Goal: Communication & Community: Participate in discussion

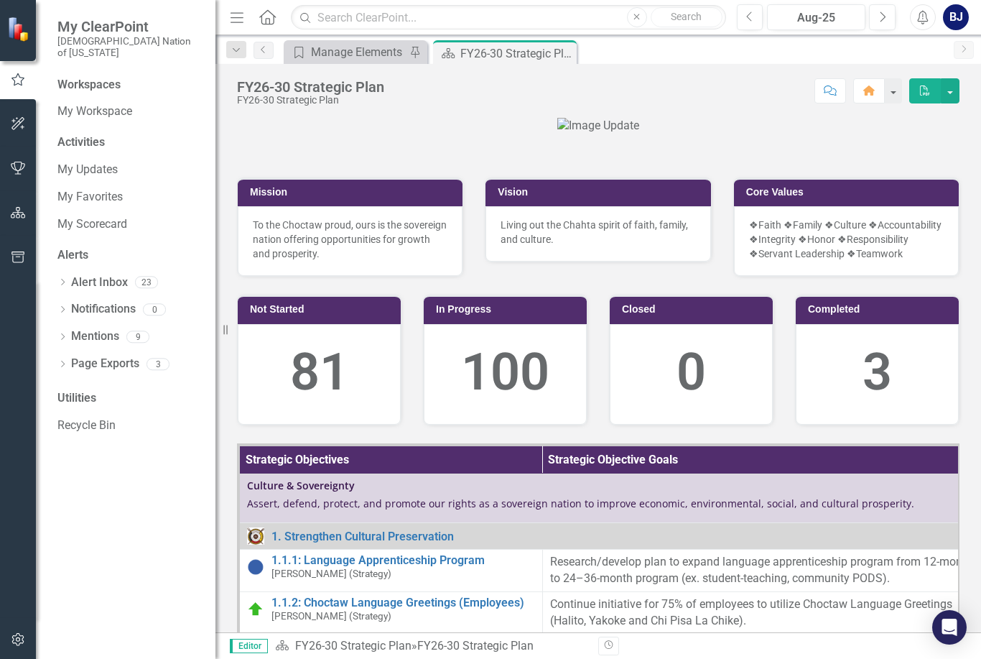
click at [59, 278] on div "Dropdown" at bounding box center [62, 284] width 10 height 12
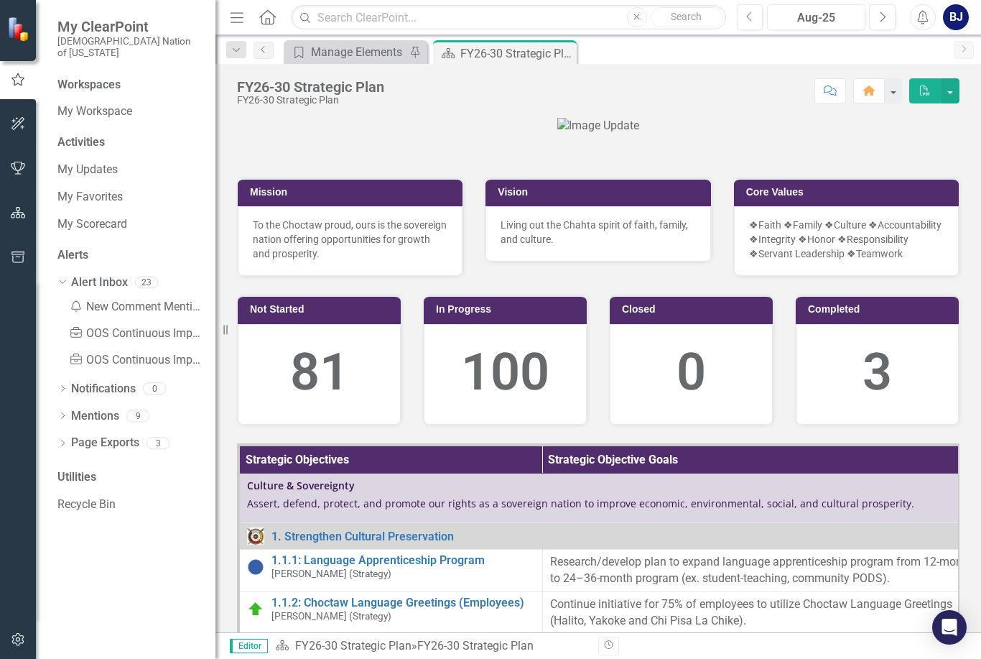
click at [129, 294] on div "Notification New Comment Mention: [DATE]: Automation - Digitize Gaming Forms" at bounding box center [133, 307] width 136 height 27
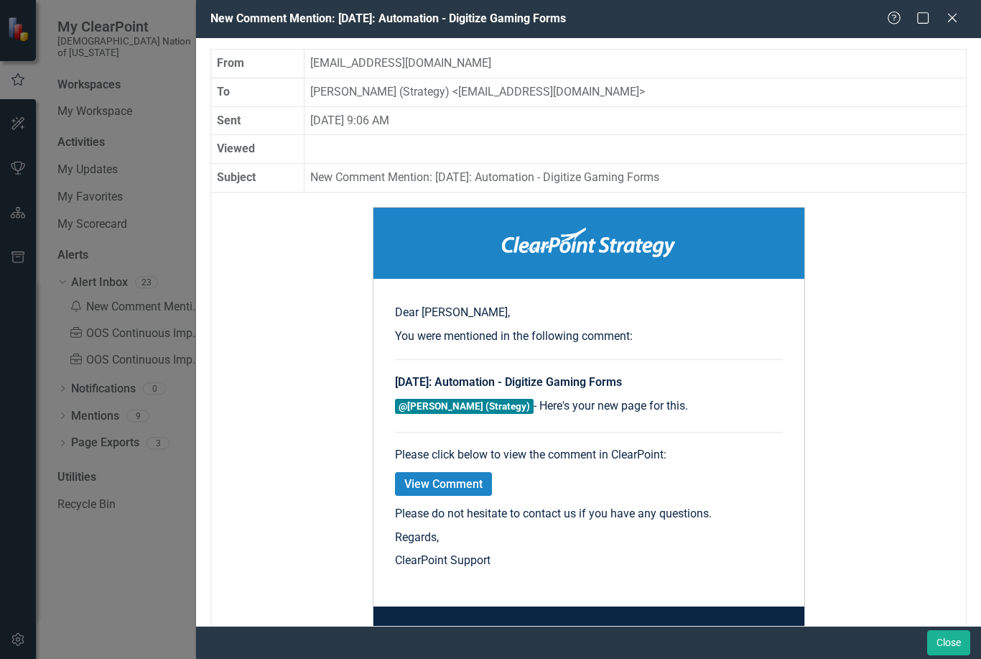
click at [473, 473] on link "View Comment" at bounding box center [443, 484] width 97 height 24
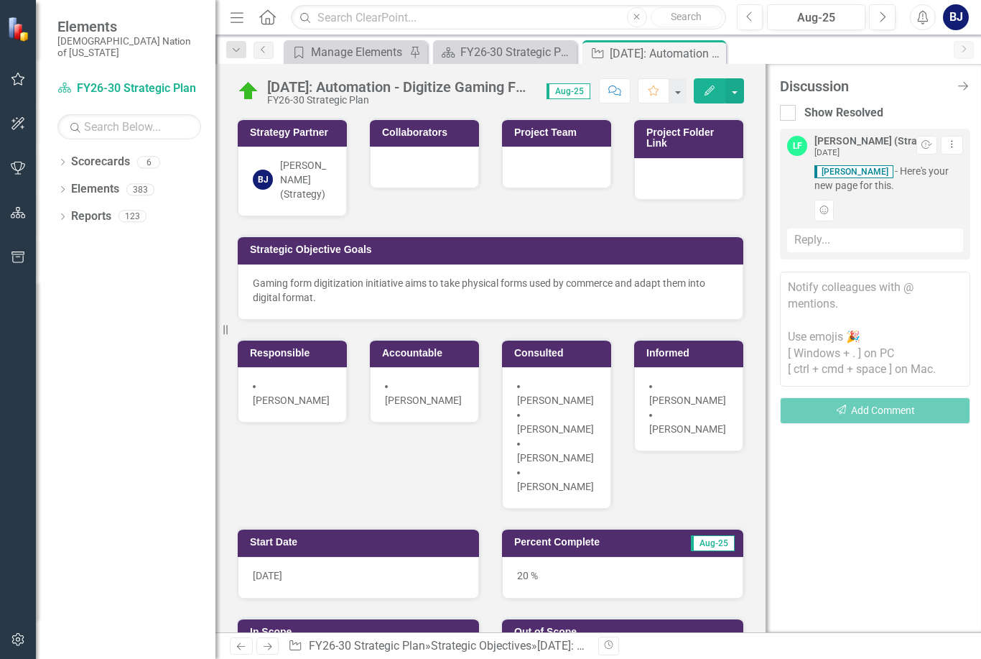
click at [972, 74] on div "Discussion Close Discussion Bar Show Resolved LF [PERSON_NAME] (Strategy) [DATE…" at bounding box center [874, 348] width 216 height 568
click at [973, 81] on div "Discussion Close Discussion Bar Show Resolved LF [PERSON_NAME] (Strategy) [DATE…" at bounding box center [874, 348] width 216 height 568
click at [963, 86] on icon at bounding box center [963, 86] width 10 height 9
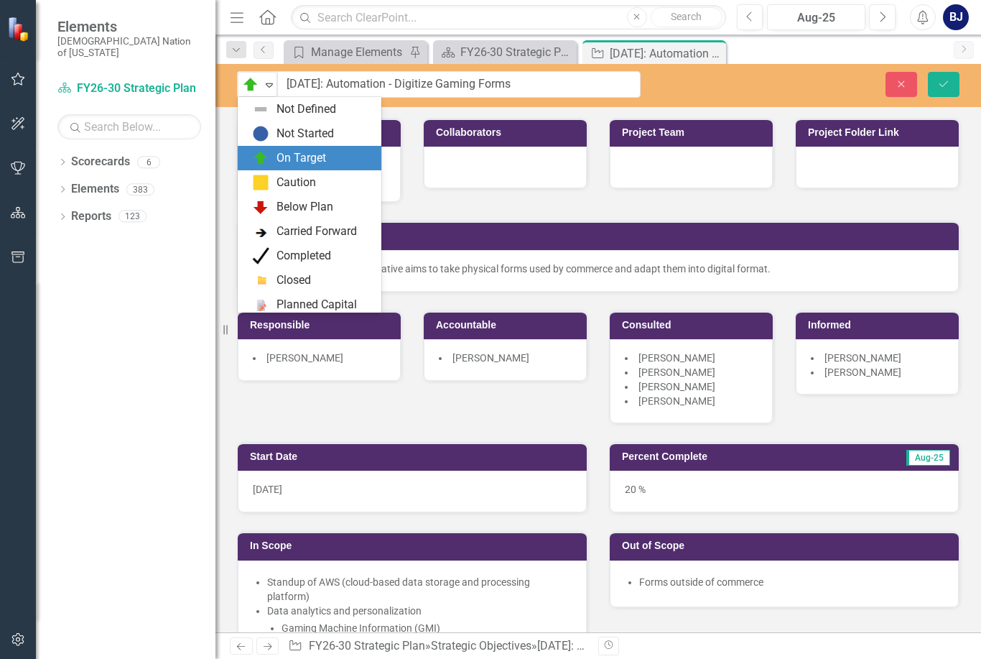
click at [874, 429] on div "Percent Complete Aug-25 20 %" at bounding box center [784, 468] width 372 height 89
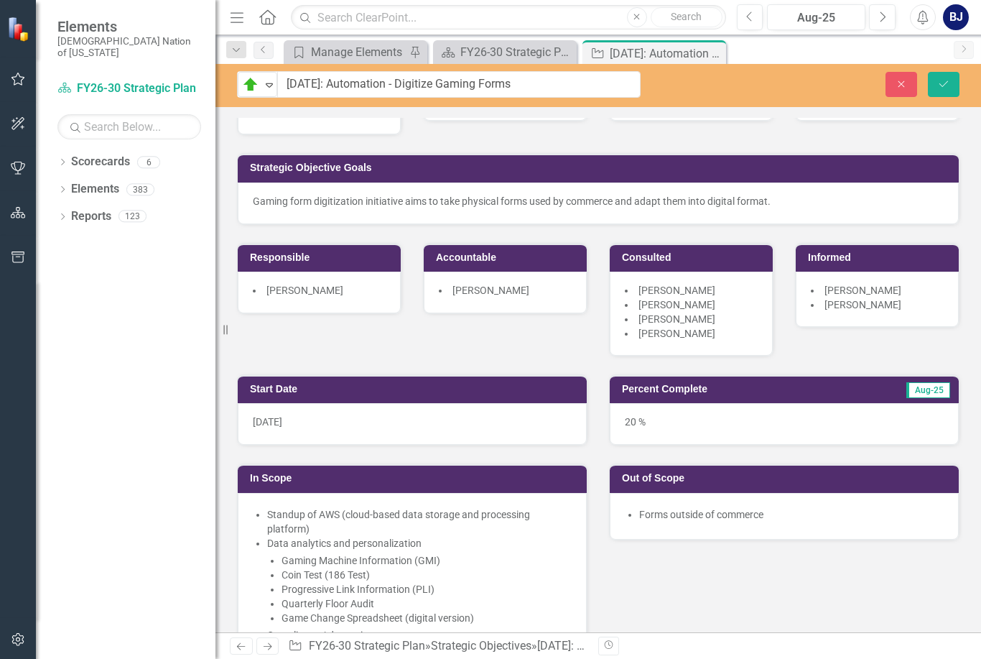
scroll to position [66, 0]
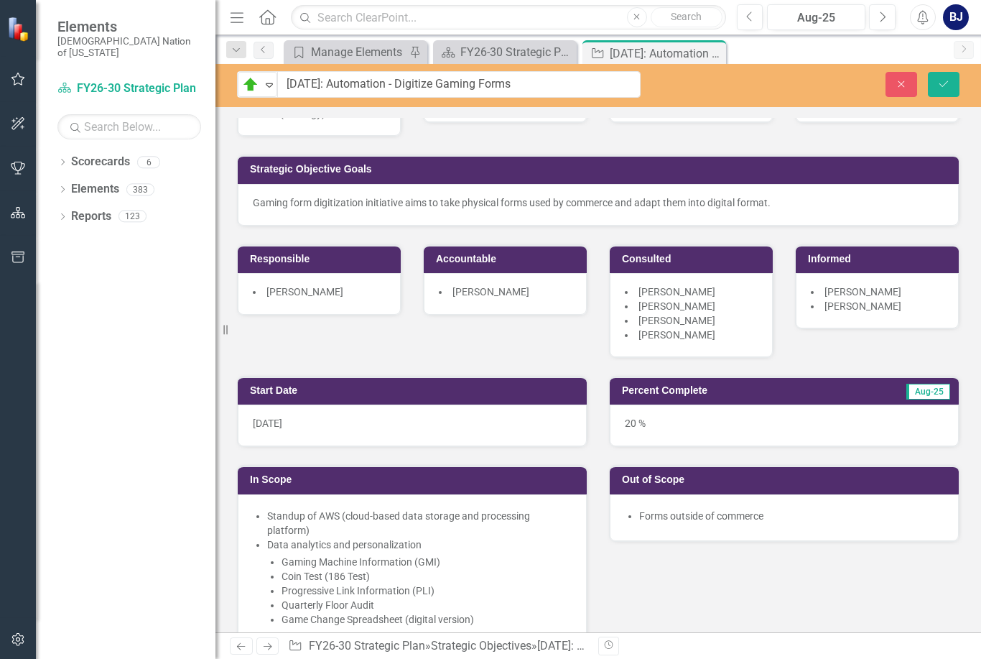
click at [902, 87] on icon "Close" at bounding box center [901, 84] width 13 height 10
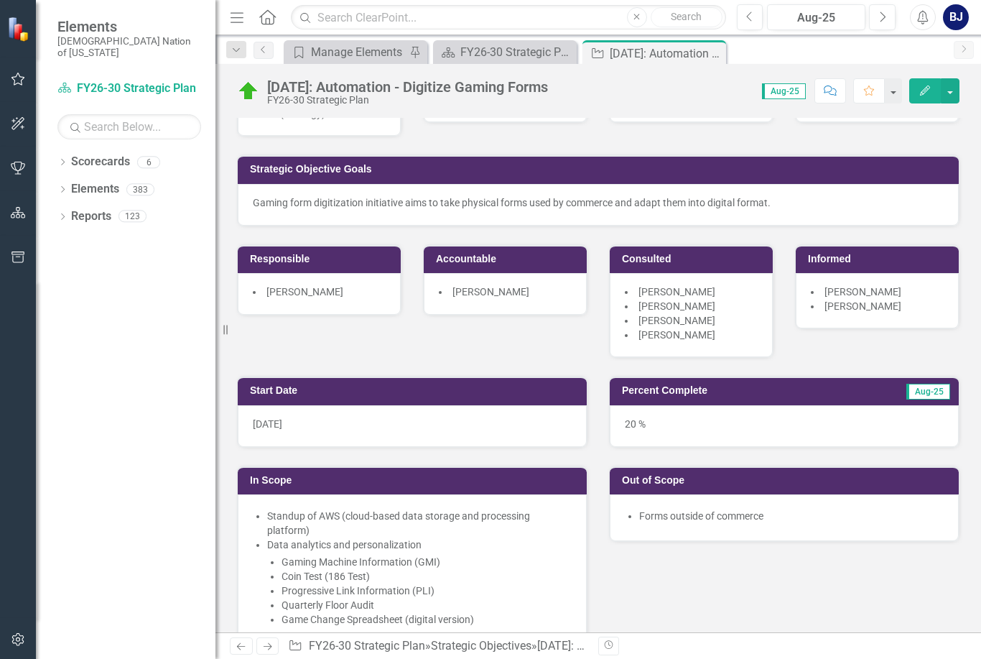
click at [719, 341] on div "[PERSON_NAME] [PERSON_NAME] [PERSON_NAME] [PERSON_NAME]" at bounding box center [691, 315] width 163 height 84
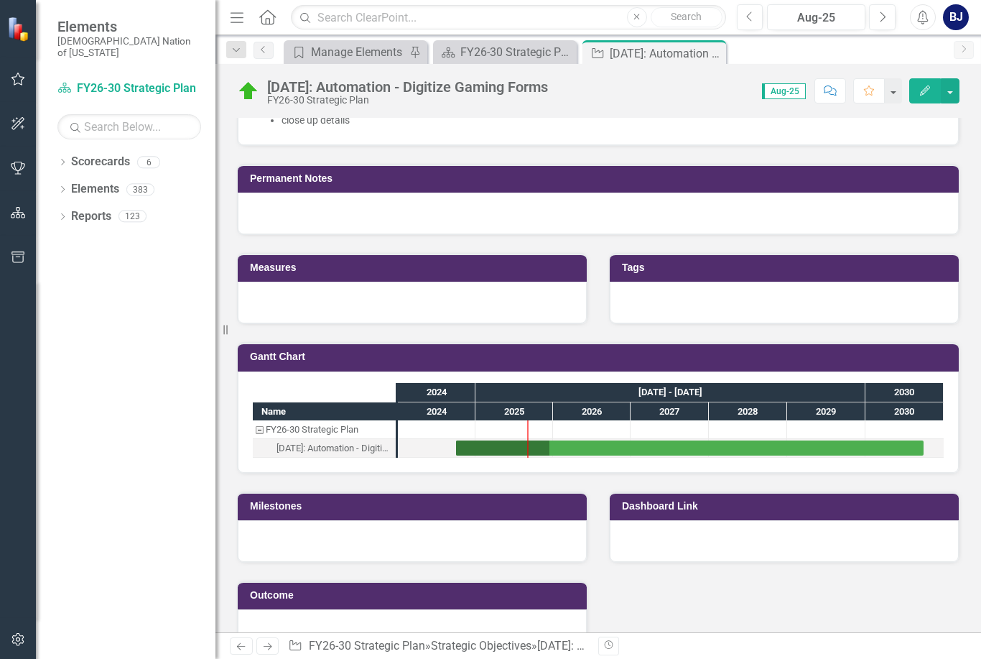
scroll to position [1272, 0]
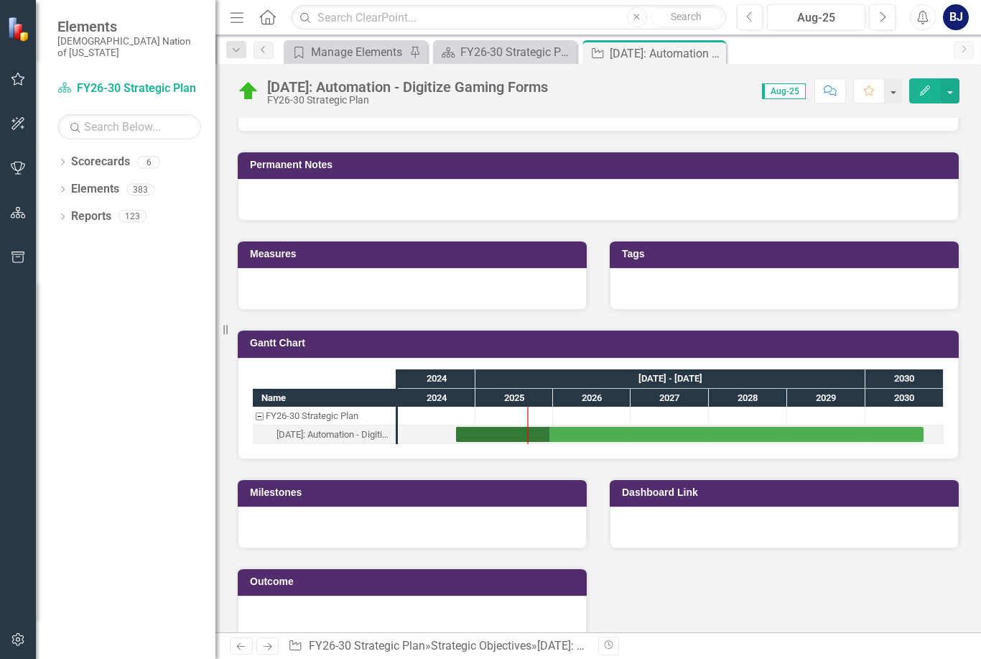
click at [17, 93] on button "button" at bounding box center [18, 80] width 32 height 30
click at [10, 88] on button "button" at bounding box center [18, 80] width 32 height 30
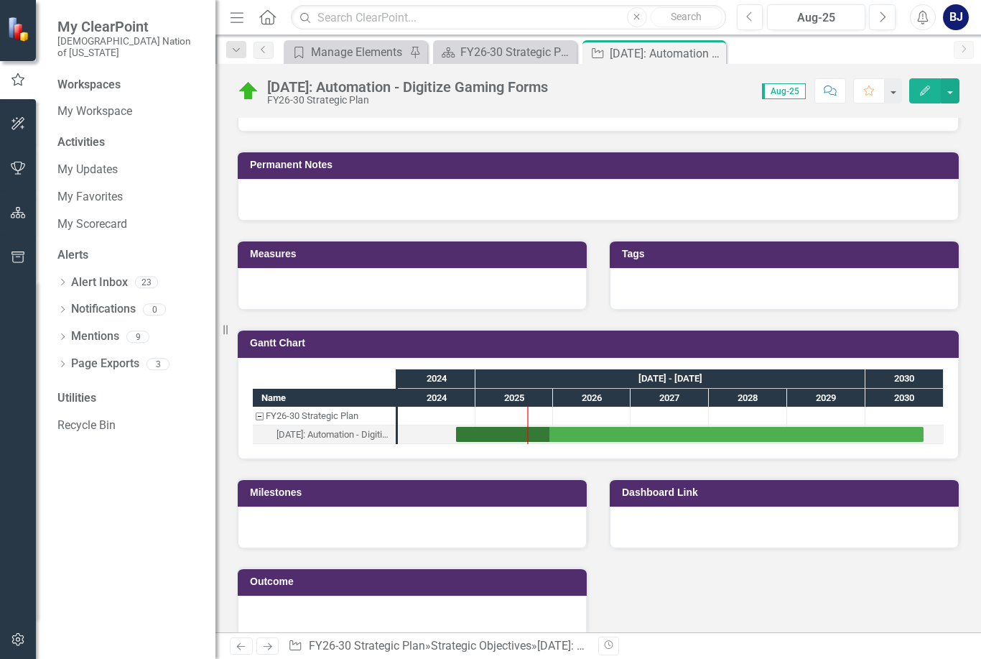
click at [106, 162] on link "My Updates" at bounding box center [129, 170] width 144 height 17
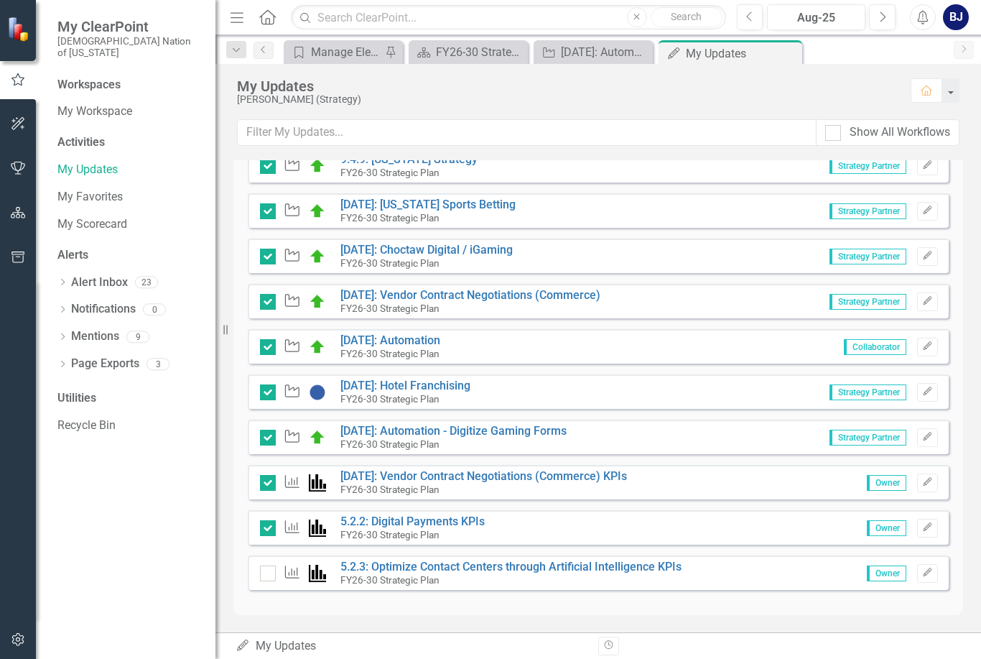
scroll to position [1053, 0]
click at [252, 471] on div "Measure [DATE]: Vendor Contract Negotiations (Commerce) KPIs FY26-30 Strategic …" at bounding box center [598, 482] width 701 height 34
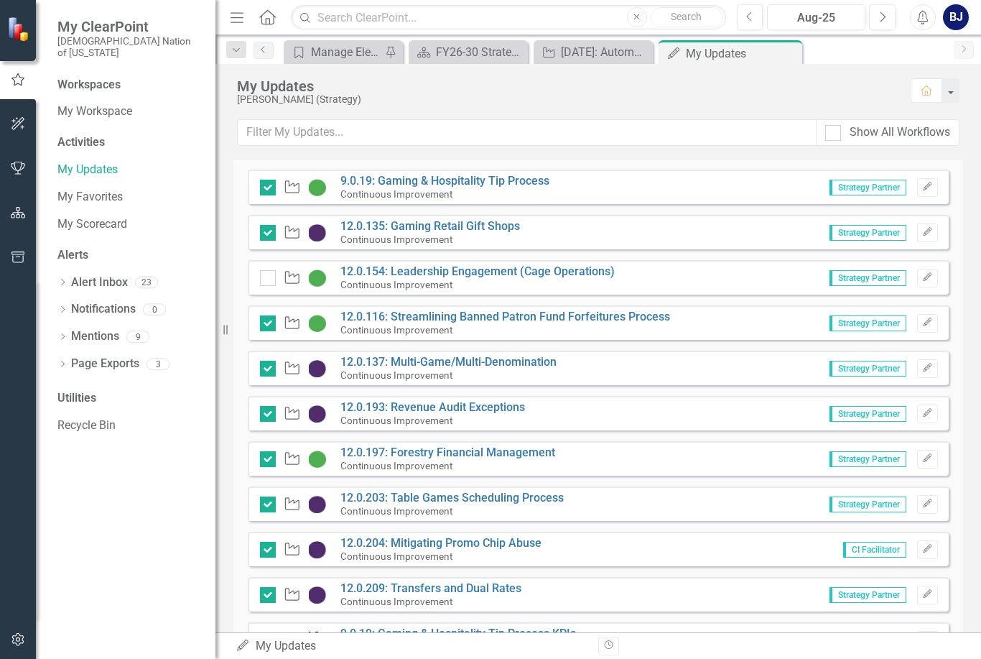
scroll to position [83, 0]
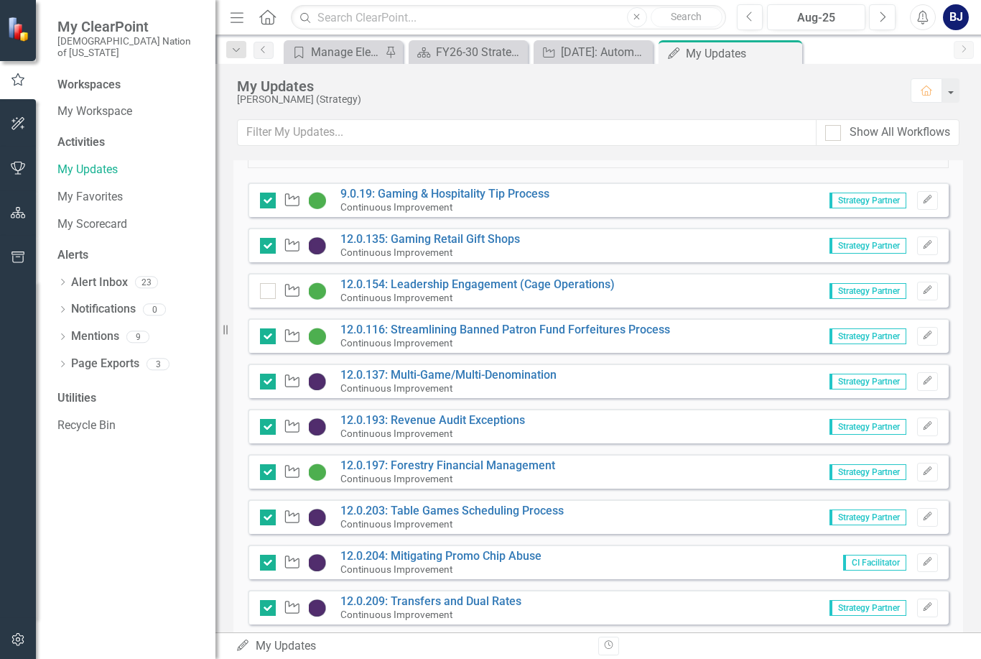
click at [507, 200] on link "9.0.19: Gaming & Hospitality Tip Process" at bounding box center [445, 194] width 209 height 14
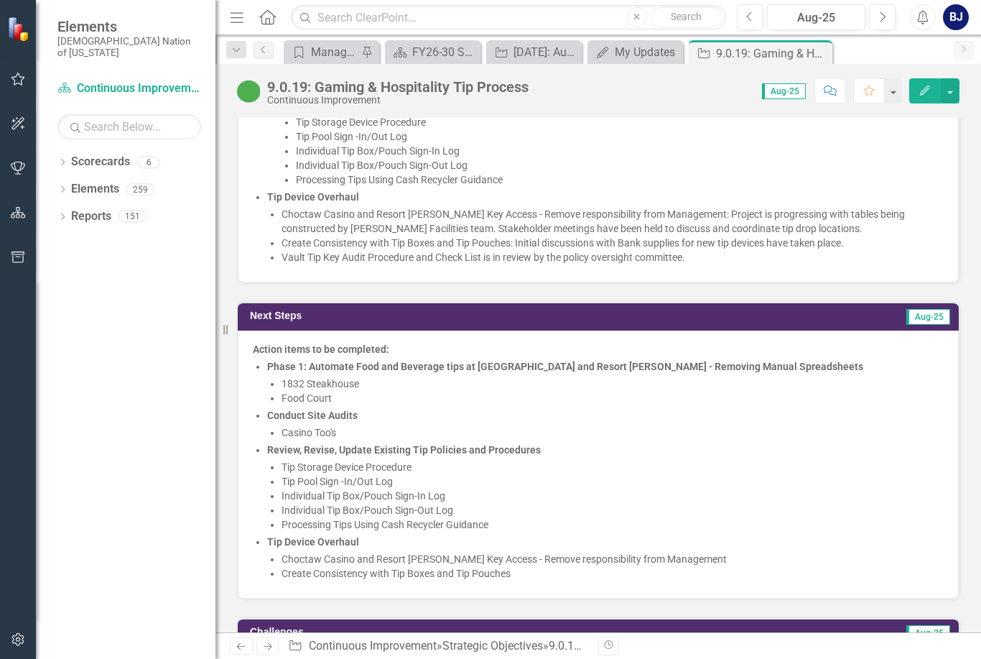
scroll to position [1444, 0]
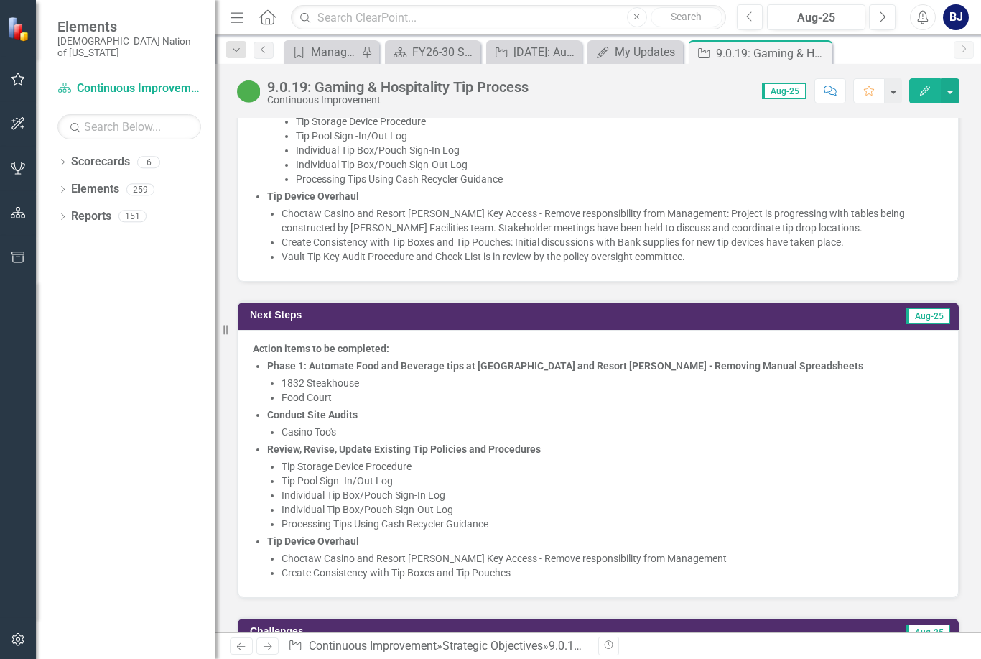
click at [218, 344] on div "Resize" at bounding box center [221, 329] width 11 height 659
